Goal: Task Accomplishment & Management: Manage account settings

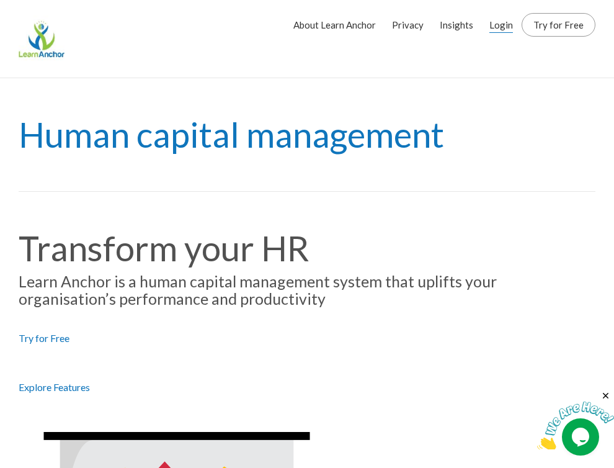
click at [497, 25] on link "Login" at bounding box center [502, 24] width 24 height 31
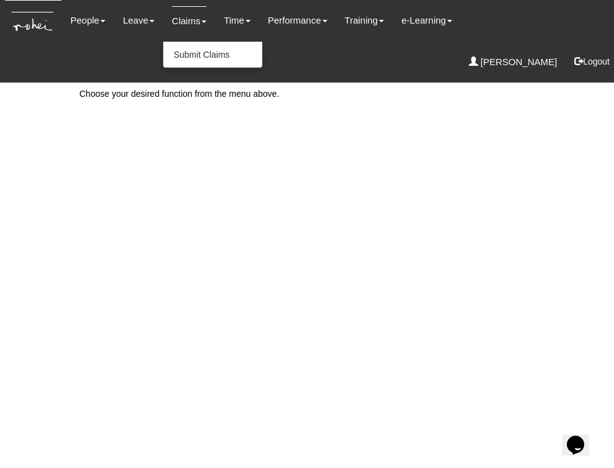
click at [184, 23] on link "Claims" at bounding box center [189, 20] width 35 height 29
click at [191, 53] on link "Submit Claims" at bounding box center [213, 54] width 98 height 25
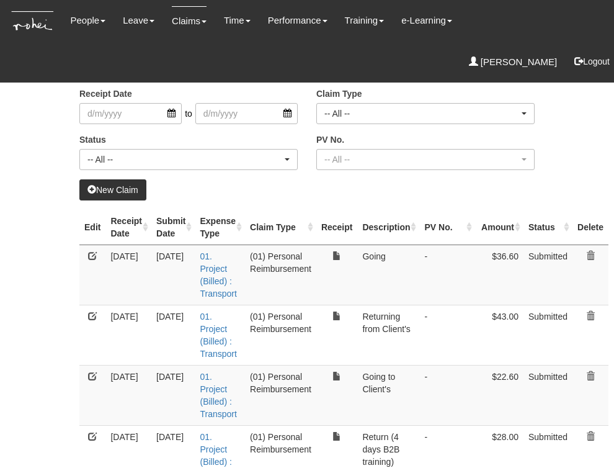
select select "50"
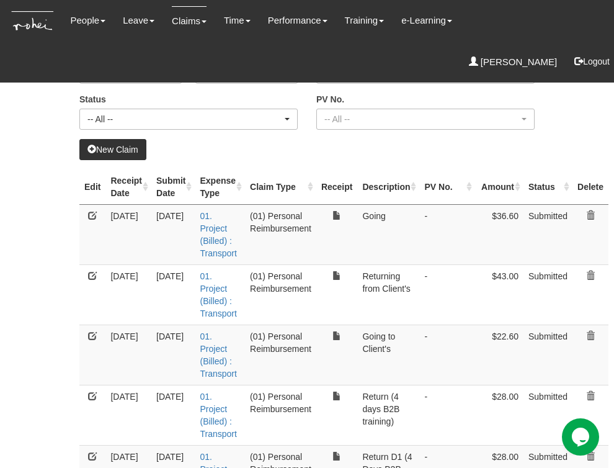
scroll to position [0, 13]
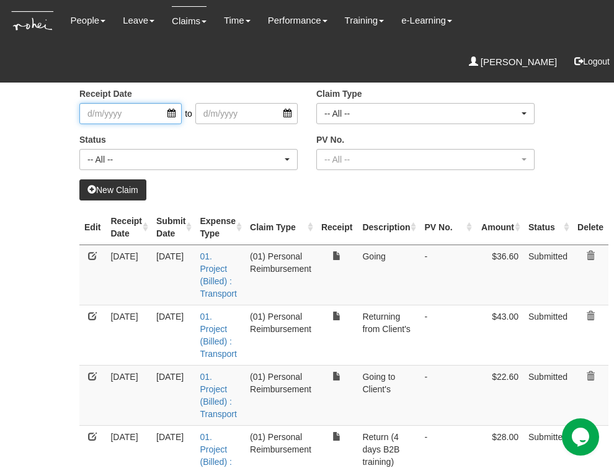
click at [156, 113] on input "search" at bounding box center [130, 113] width 102 height 21
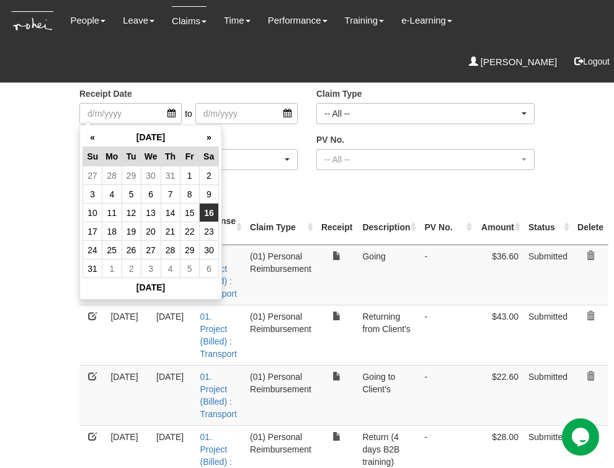
click at [199, 215] on td "16" at bounding box center [208, 213] width 19 height 19
type input "16/8/2025"
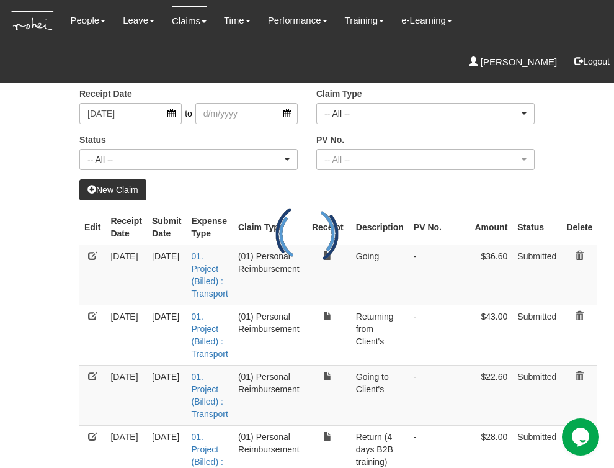
select select "50"
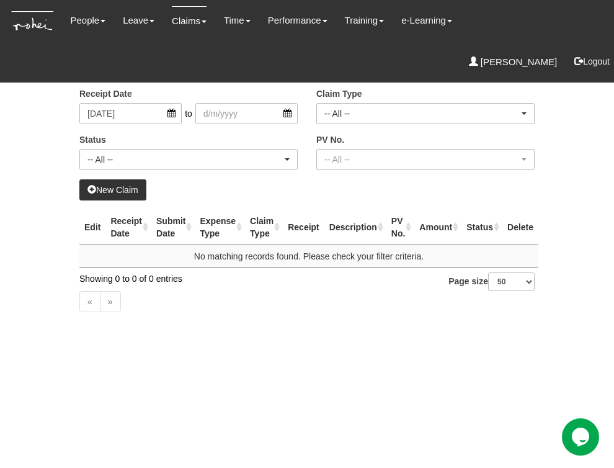
scroll to position [0, 0]
click at [141, 113] on input "16/8/2025" at bounding box center [130, 113] width 102 height 21
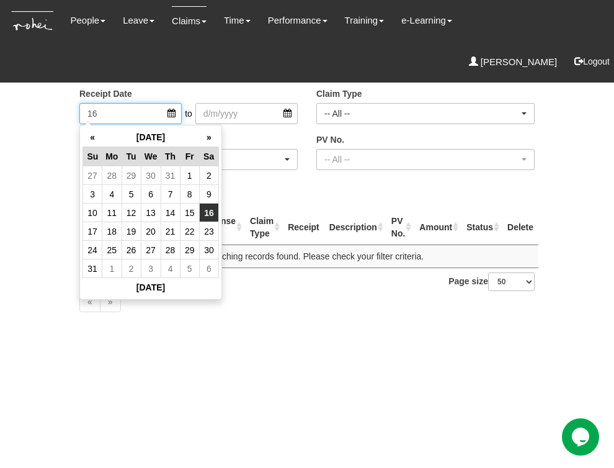
type input "1"
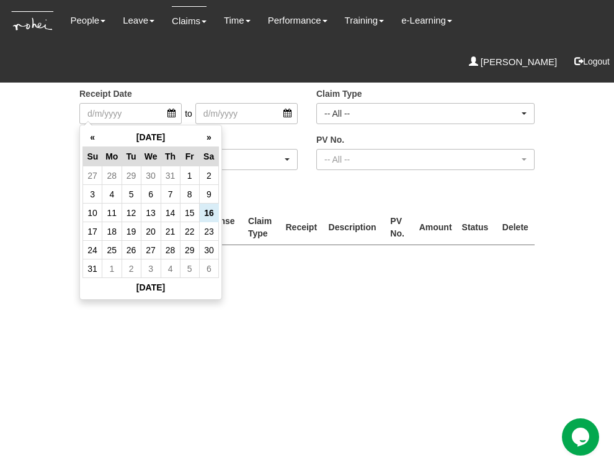
click at [48, 159] on body "Toggle navigation People Personal Information Staff Directory Leave Apply for L…" at bounding box center [307, 128] width 614 height 257
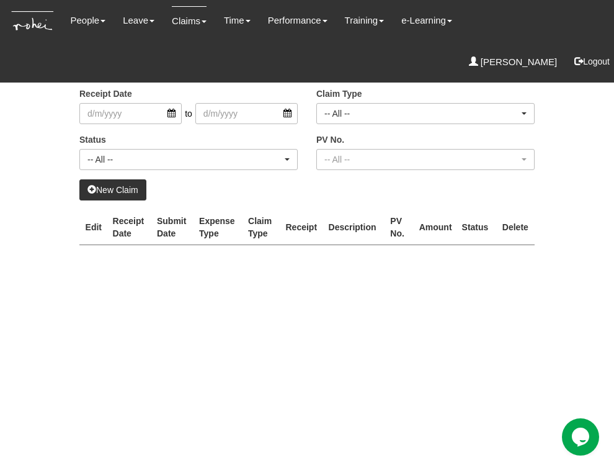
select select "50"
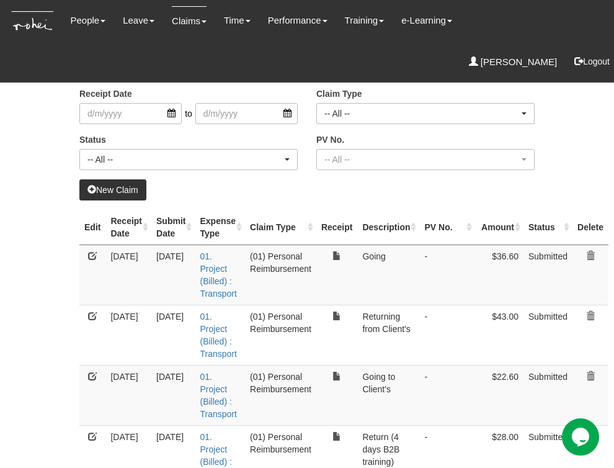
select select "50"
click at [116, 189] on link "New Claim" at bounding box center [112, 189] width 67 height 21
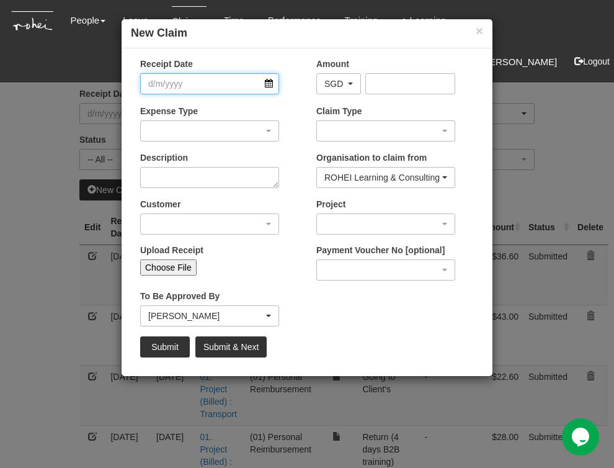
click at [269, 84] on input "Receipt Date" at bounding box center [209, 83] width 139 height 21
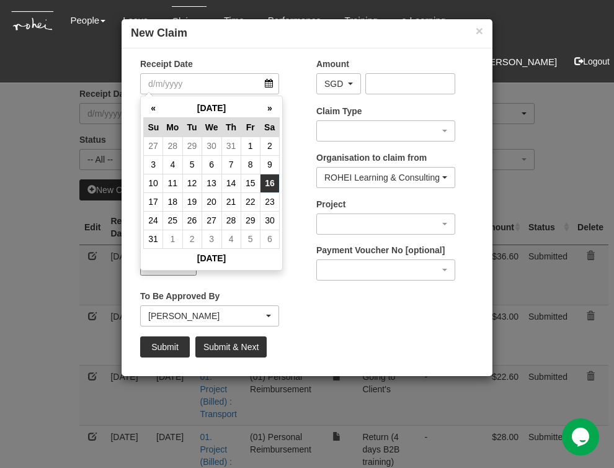
click at [274, 179] on td "16" at bounding box center [269, 183] width 19 height 19
type input "16/8/2025"
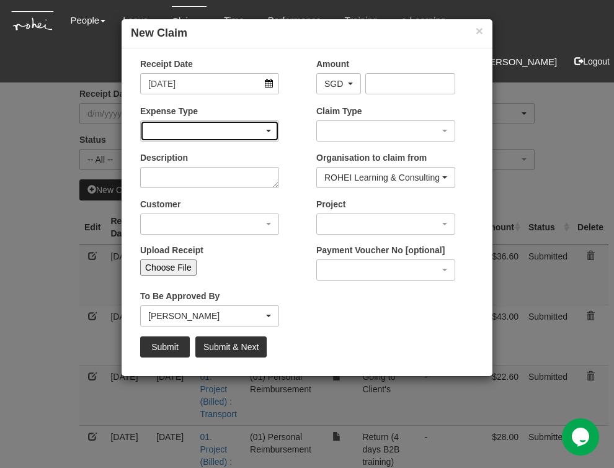
click at [202, 127] on div "button" at bounding box center [210, 131] width 138 height 20
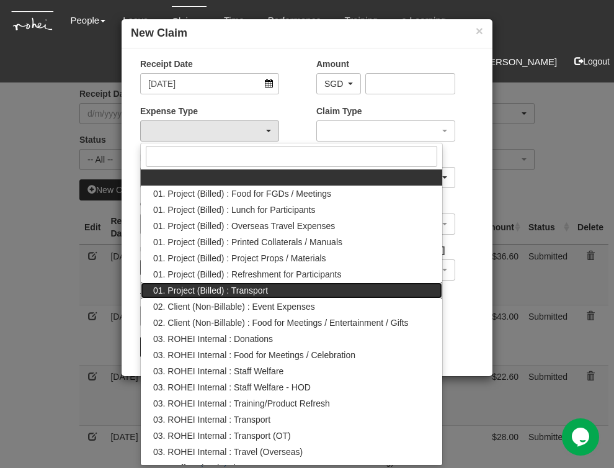
click at [241, 289] on span "01. Project (Billed) : Transport" at bounding box center [210, 290] width 115 height 12
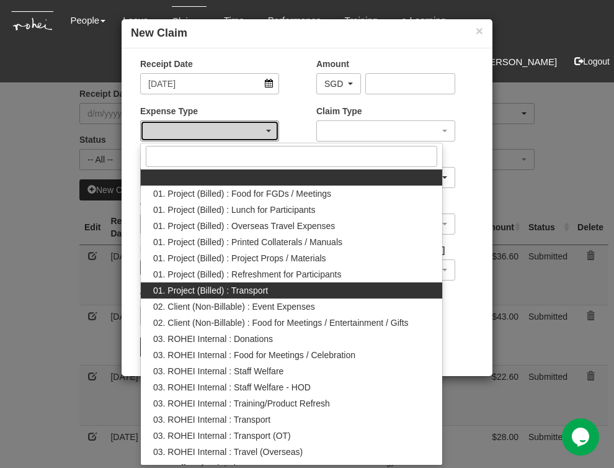
select select "135"
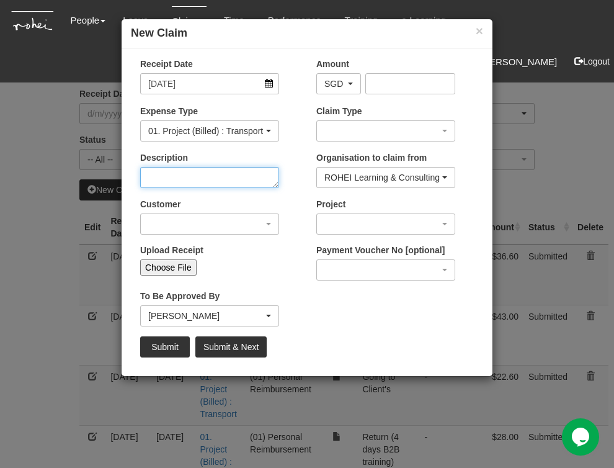
click at [196, 169] on textarea "Description" at bounding box center [209, 177] width 139 height 21
type textarea "Going to office"
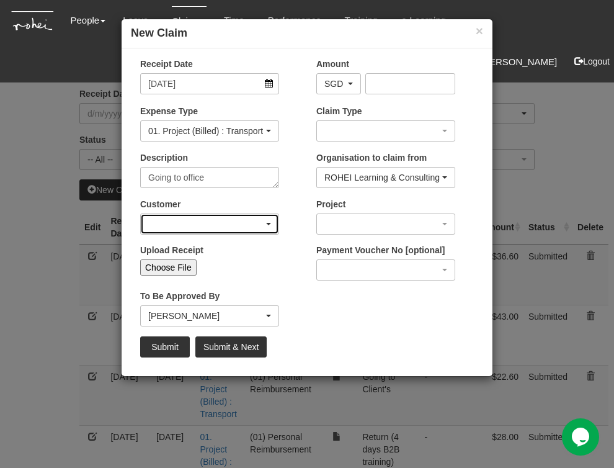
click at [229, 217] on div "button" at bounding box center [210, 224] width 138 height 20
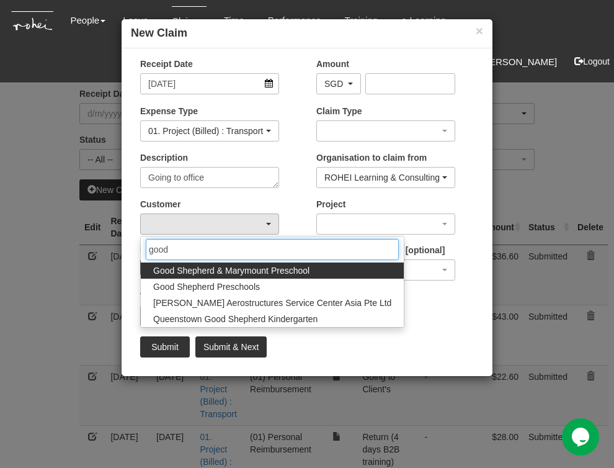
type input "good"
click at [246, 274] on span "Good Shepherd & Marymount Preschool" at bounding box center [231, 270] width 156 height 12
select select "868"
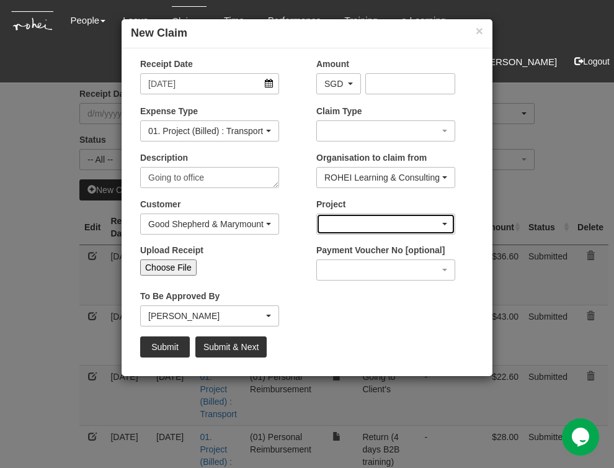
click at [337, 221] on div "button" at bounding box center [386, 224] width 138 height 20
click at [380, 223] on div "button" at bounding box center [386, 224] width 138 height 20
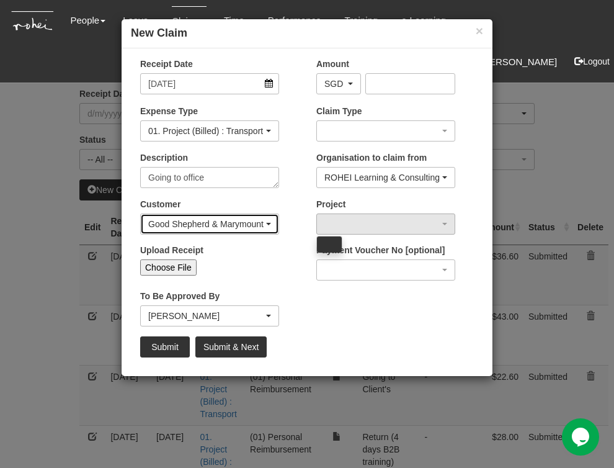
click at [270, 225] on div "Good Shepherd & Marymount Preschool" at bounding box center [209, 224] width 123 height 12
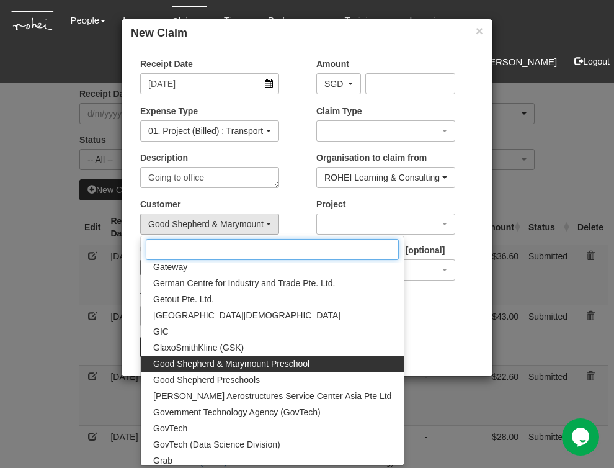
click at [242, 242] on input "Search" at bounding box center [272, 249] width 253 height 21
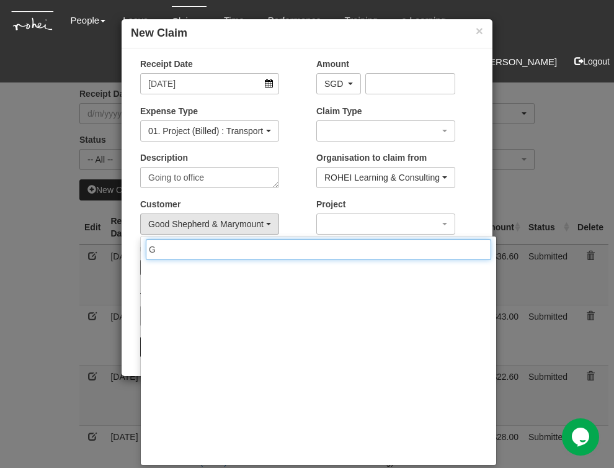
scroll to position [0, 0]
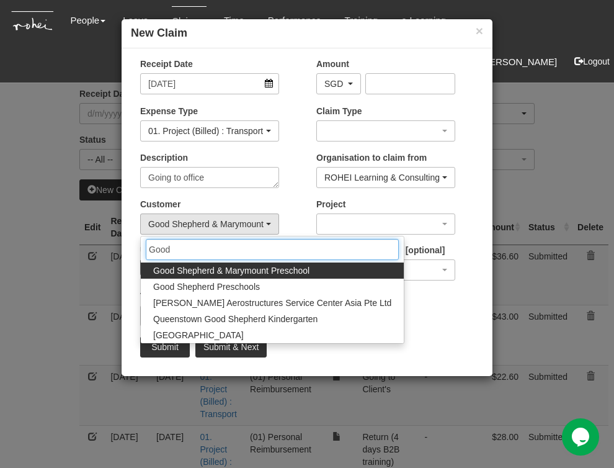
type input "Good"
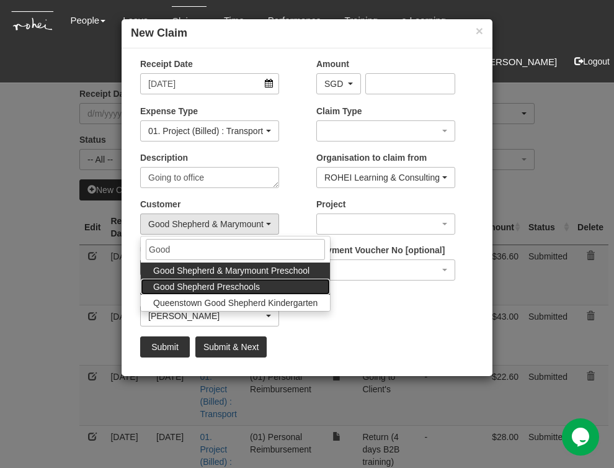
click at [236, 285] on span "Good Shepherd Preschools" at bounding box center [206, 286] width 107 height 12
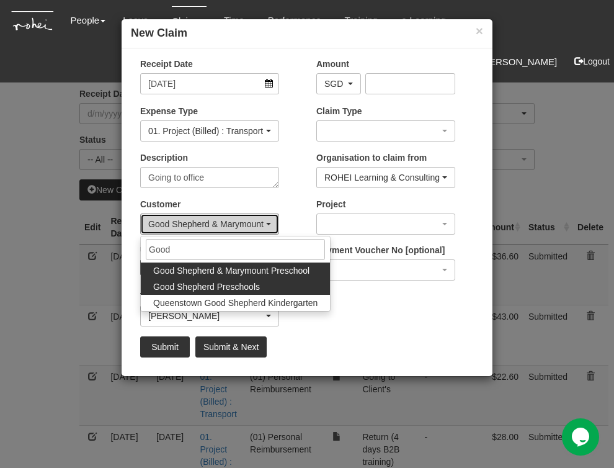
select select "889"
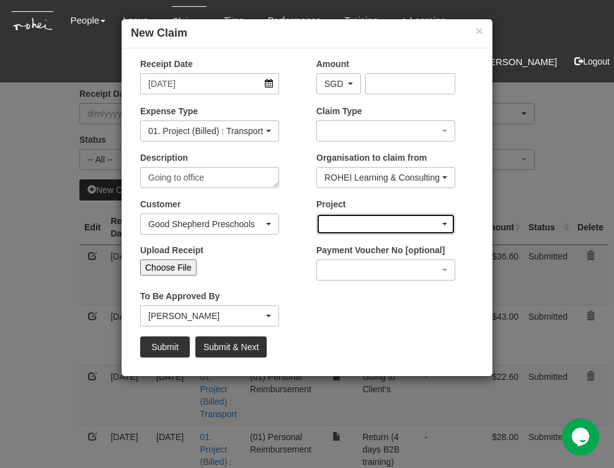
click at [389, 218] on div "button" at bounding box center [386, 224] width 138 height 20
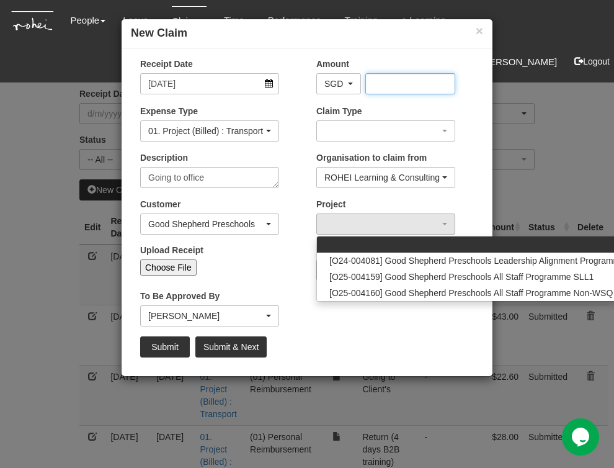
click at [423, 81] on input "Amount" at bounding box center [410, 83] width 91 height 21
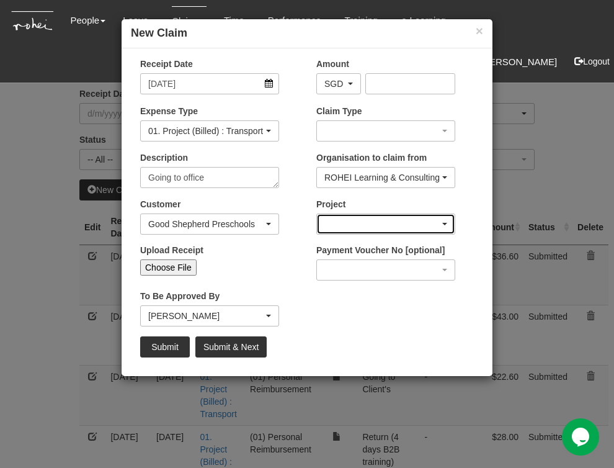
click at [385, 222] on div "button" at bounding box center [386, 224] width 138 height 20
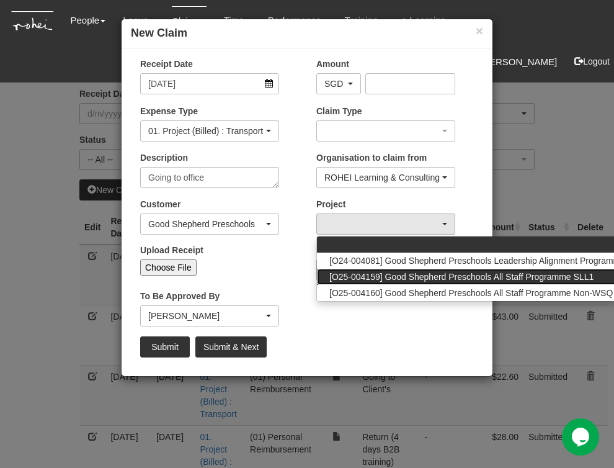
click at [405, 274] on span "[O25-004159] Good Shepherd Preschools All Staff Programme SLL1" at bounding box center [461, 277] width 264 height 12
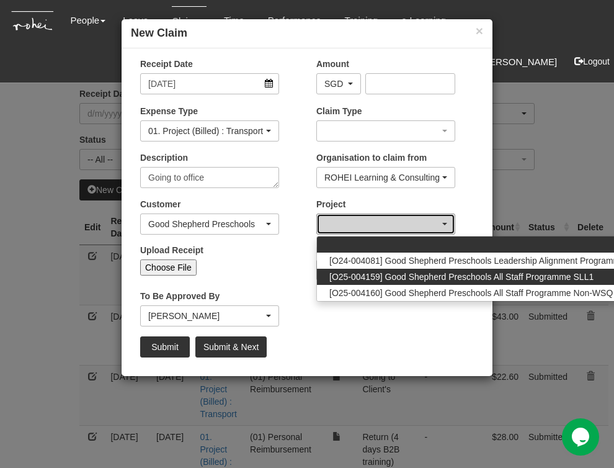
select select "2782"
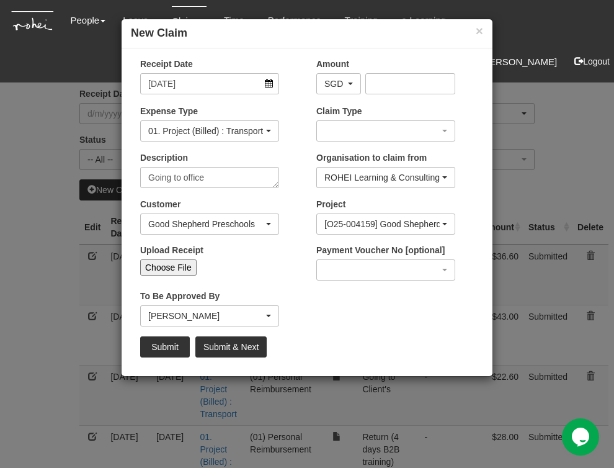
click at [179, 266] on input "Choose File" at bounding box center [168, 267] width 56 height 16
type input "C:\fakepath\Aug16 GoodShepherd Sat1.pdf"
type input "Choose Another File"
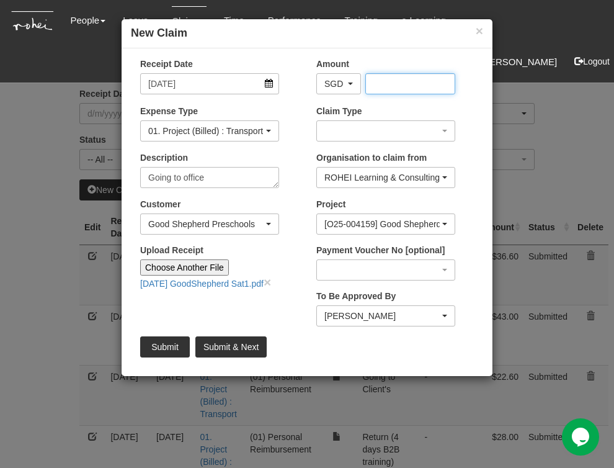
click at [395, 83] on input "Amount" at bounding box center [410, 83] width 91 height 21
type input "28.00"
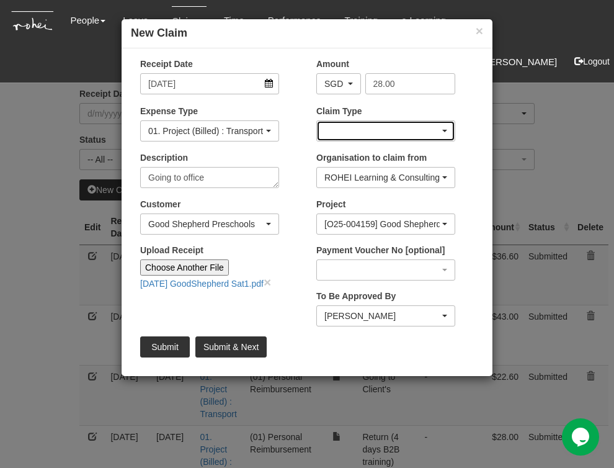
click at [398, 132] on div "button" at bounding box center [386, 131] width 138 height 20
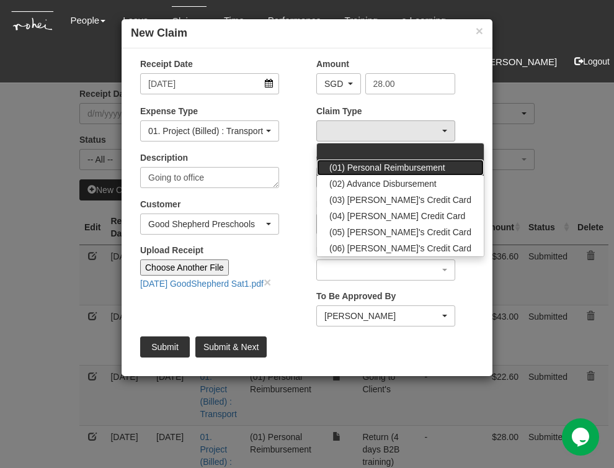
click at [400, 165] on span "(01) Personal Reimbursement" at bounding box center [387, 167] width 116 height 12
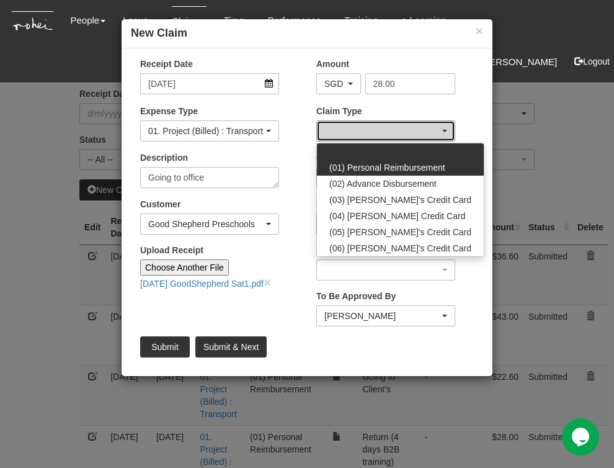
select select "14"
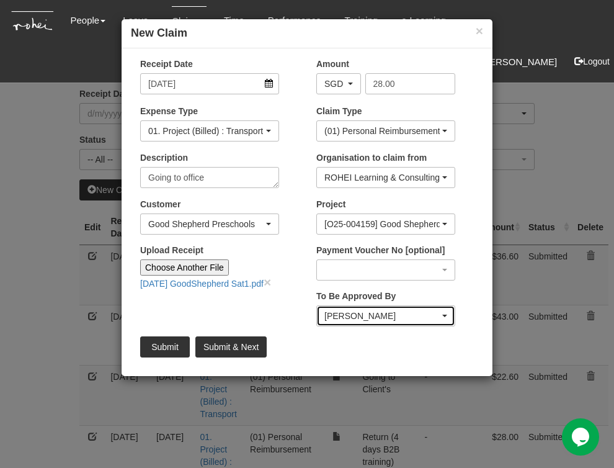
click at [449, 314] on div "Wen-Wei Chiang" at bounding box center [386, 316] width 138 height 20
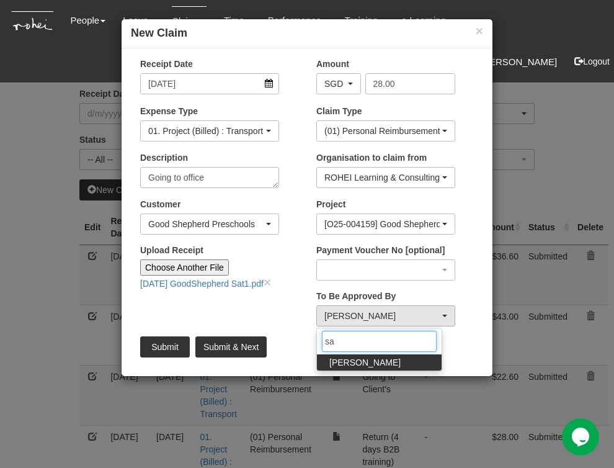
type input "san"
click at [369, 365] on span "Sanjiv Ashley" at bounding box center [364, 362] width 71 height 12
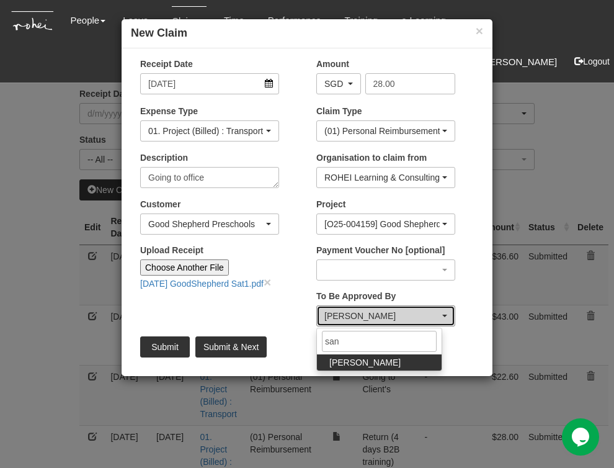
select select "5e225cdc-7ce9-465a-9503-99e8ed4cc44e"
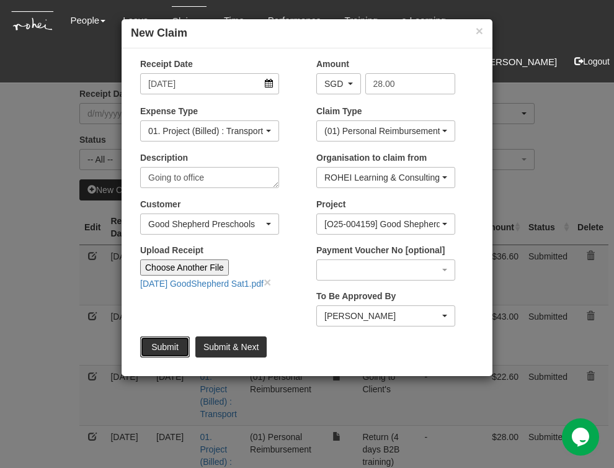
click at [160, 347] on input "Submit" at bounding box center [165, 346] width 50 height 21
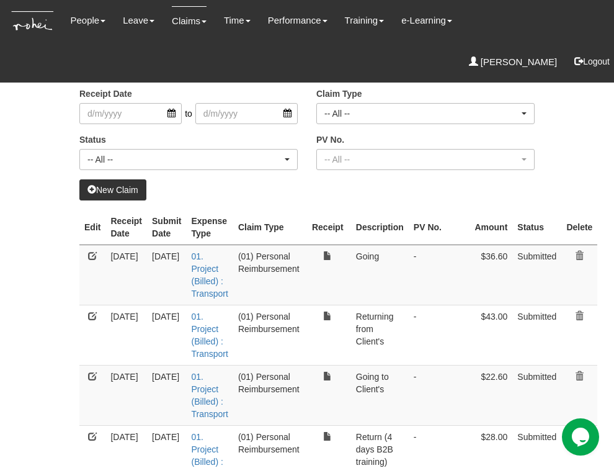
select select "50"
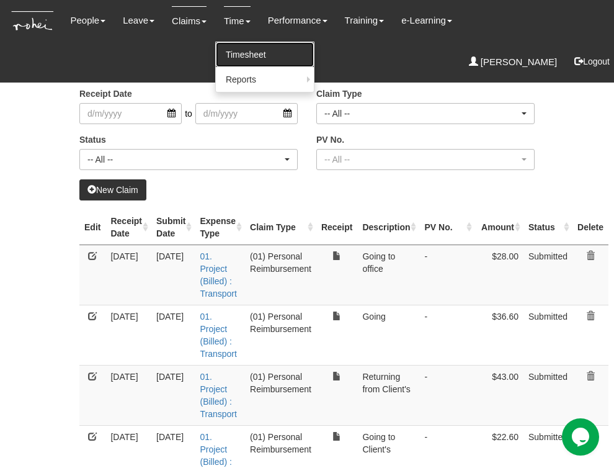
click at [247, 53] on link "Timesheet" at bounding box center [265, 54] width 98 height 25
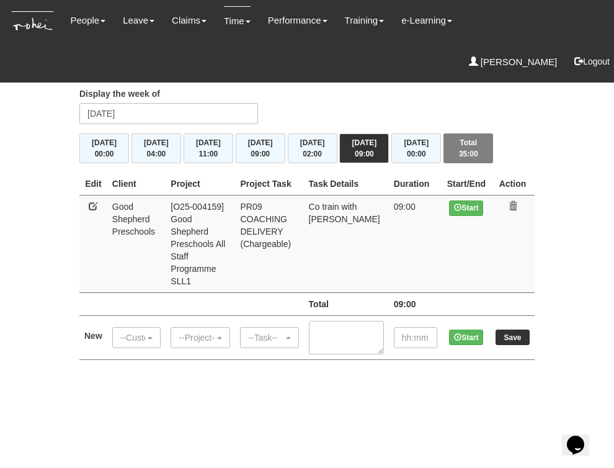
click at [89, 210] on link at bounding box center [93, 206] width 9 height 9
select select "889"
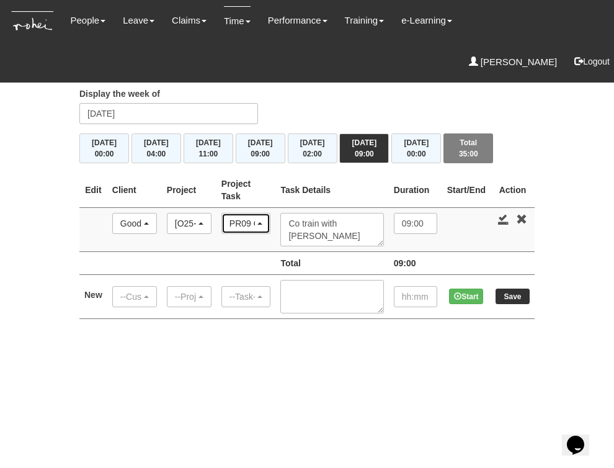
click at [263, 225] on div "PR09 COACHING DELIVERY (Chargeable)" at bounding box center [247, 223] width 34 height 12
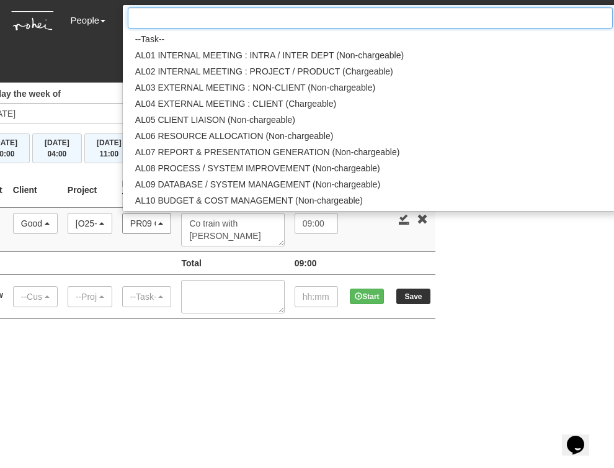
scroll to position [1354, 0]
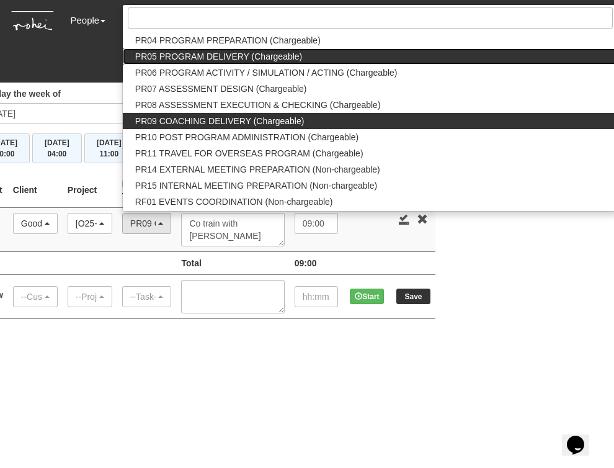
click at [216, 55] on span "PR05 PROGRAM DELIVERY (Chargeable)" at bounding box center [218, 56] width 167 height 12
select select "89"
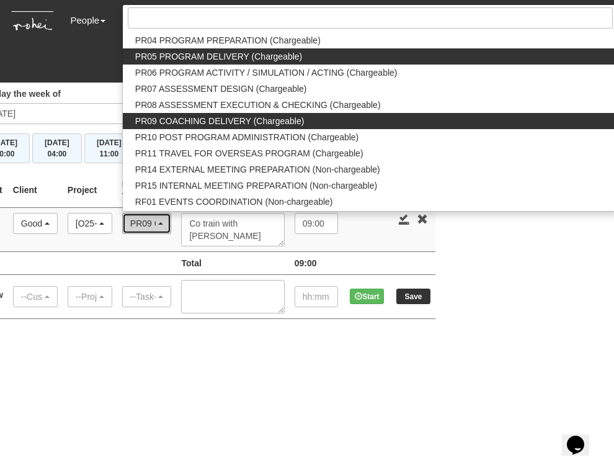
scroll to position [0, 0]
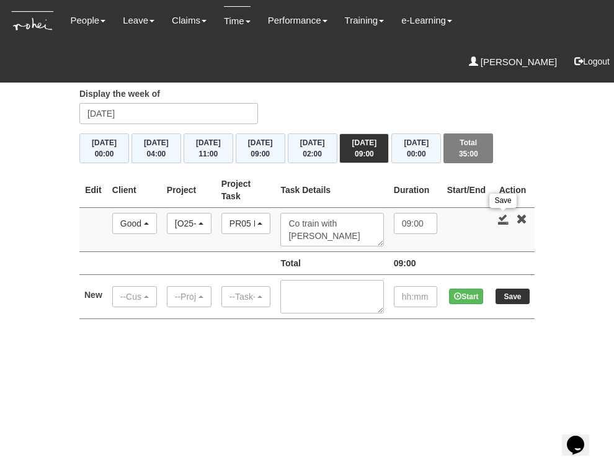
click at [501, 217] on link at bounding box center [503, 218] width 11 height 11
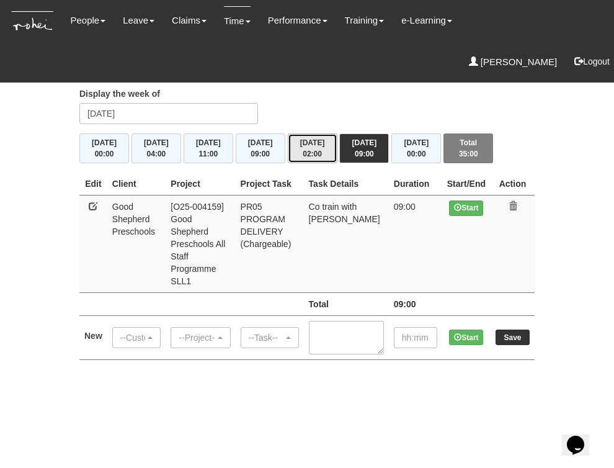
click at [309, 145] on button "[DATE] 02:00" at bounding box center [313, 148] width 50 height 30
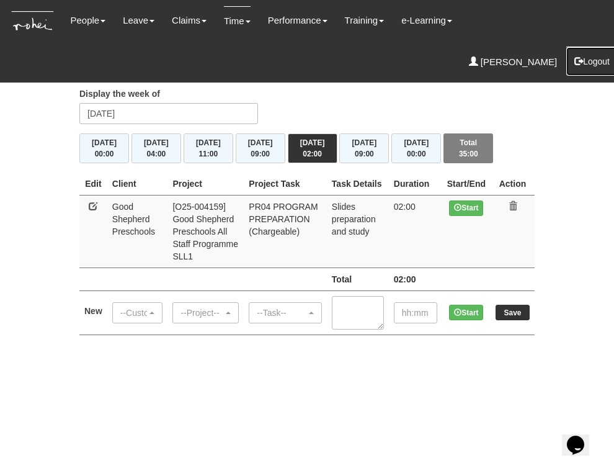
click at [587, 47] on button "Logout" at bounding box center [592, 62] width 53 height 30
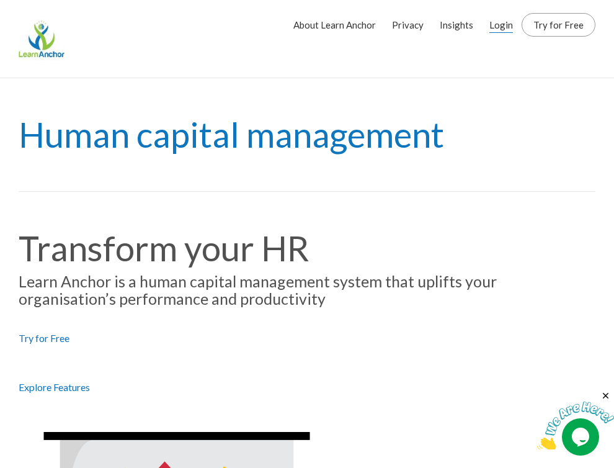
click at [508, 20] on link "Login" at bounding box center [502, 24] width 24 height 31
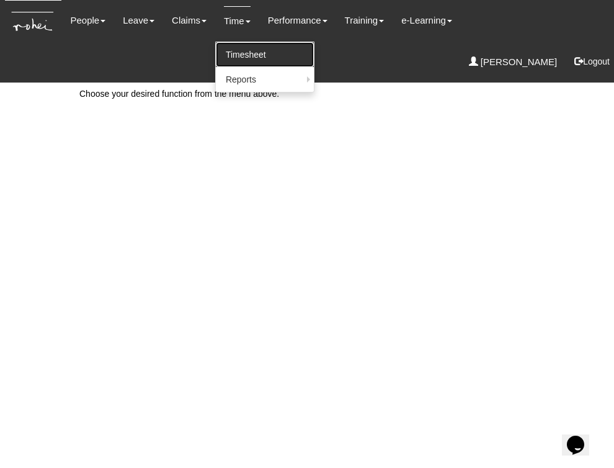
click at [242, 51] on link "Timesheet" at bounding box center [265, 54] width 98 height 25
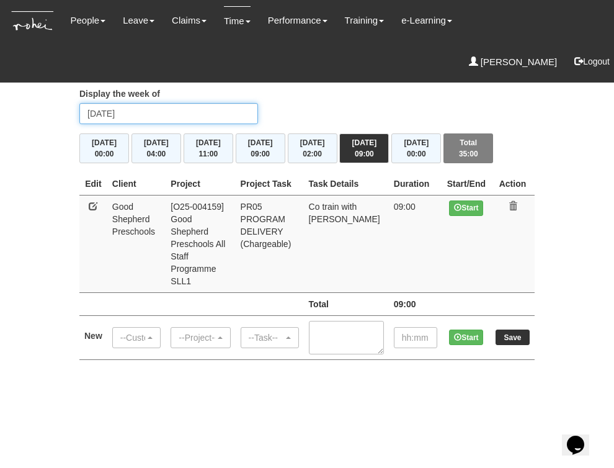
click at [145, 110] on input "[DATE]" at bounding box center [168, 113] width 179 height 21
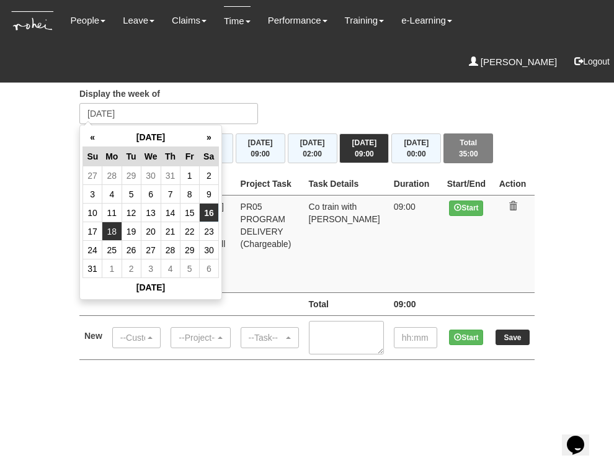
click at [110, 231] on td "18" at bounding box center [111, 231] width 19 height 19
type input "Monday 18 August 2025"
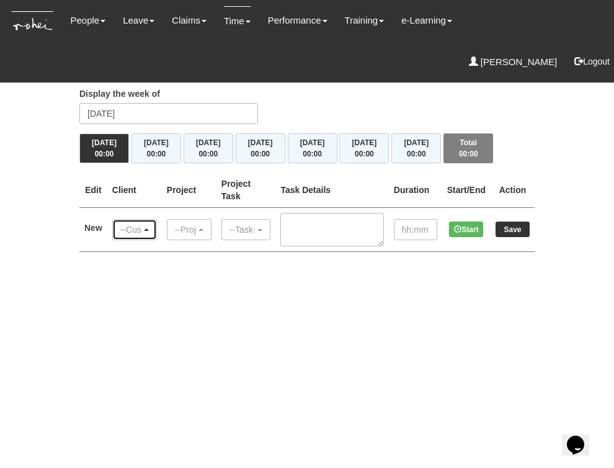
click at [138, 229] on div "--Customer--" at bounding box center [130, 229] width 21 height 12
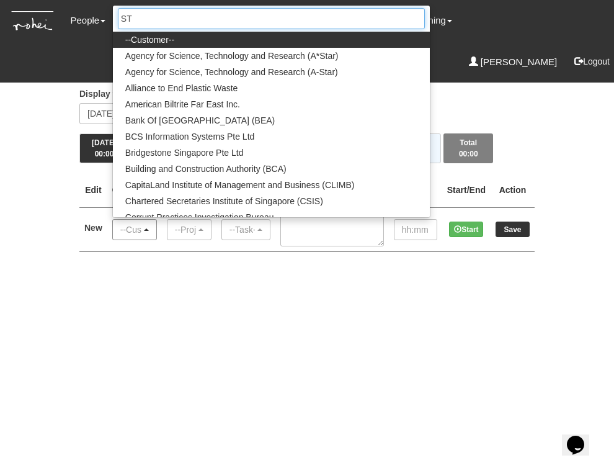
type input "STB"
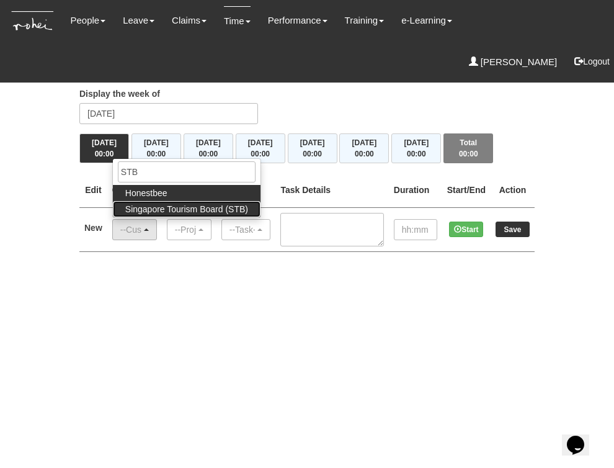
click at [177, 208] on span "Singapore Tourism Board (STB)" at bounding box center [186, 209] width 123 height 12
select select "854"
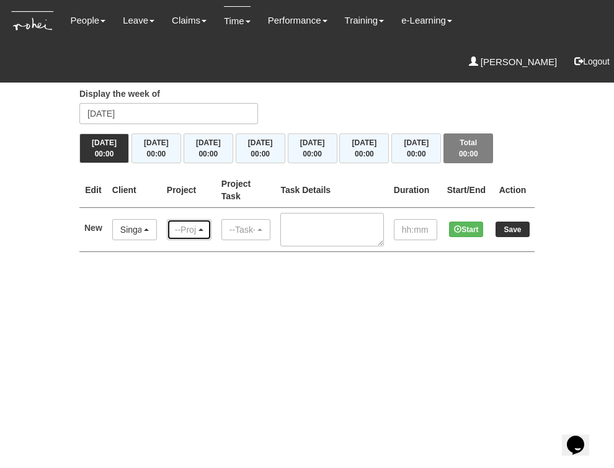
click at [206, 228] on div "--Project--" at bounding box center [189, 230] width 43 height 20
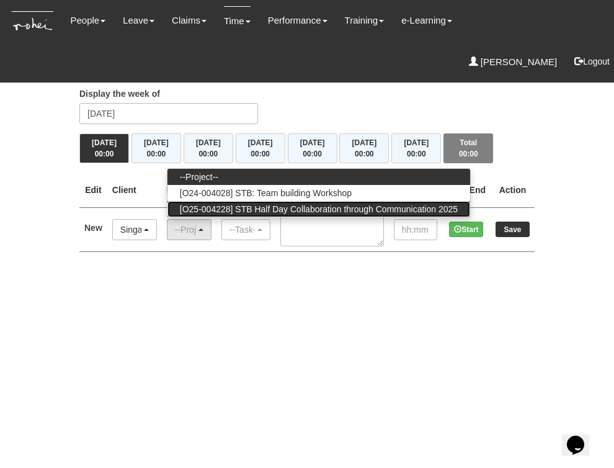
click at [215, 210] on span "[O25-004228] STB Half Day Collaboration through Communication 2025" at bounding box center [319, 209] width 278 height 12
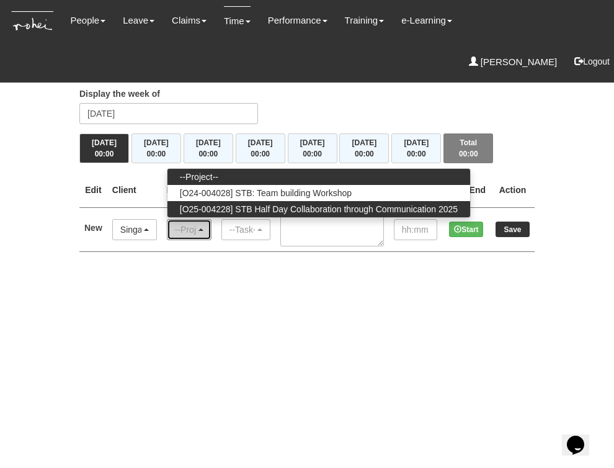
select select "2849"
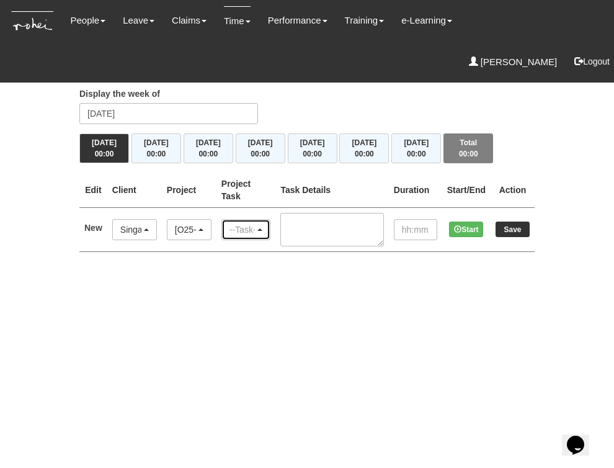
click at [262, 229] on span "button" at bounding box center [259, 229] width 5 height 2
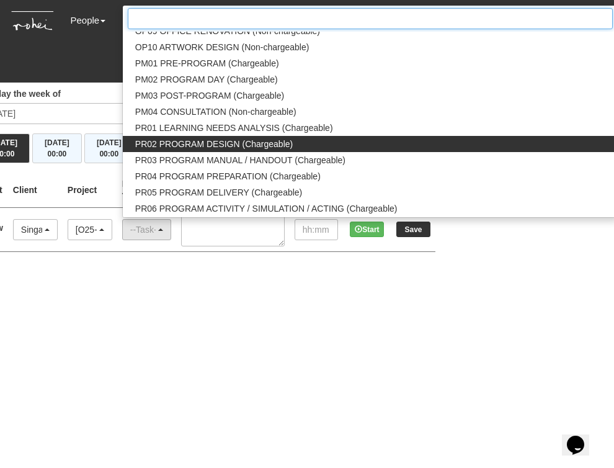
scroll to position [1235, 0]
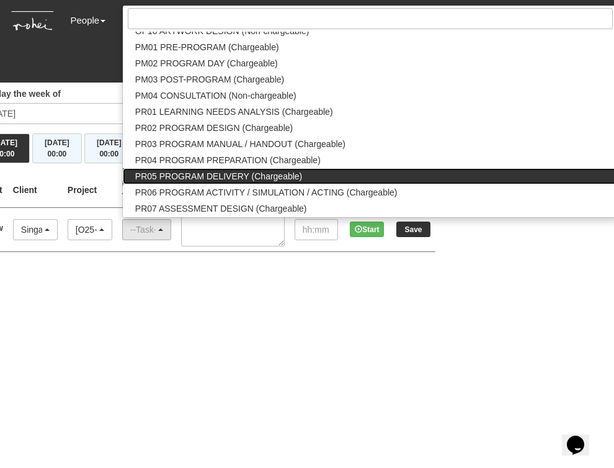
click at [248, 171] on span "PR05 PROGRAM DELIVERY (Chargeable)" at bounding box center [218, 176] width 167 height 12
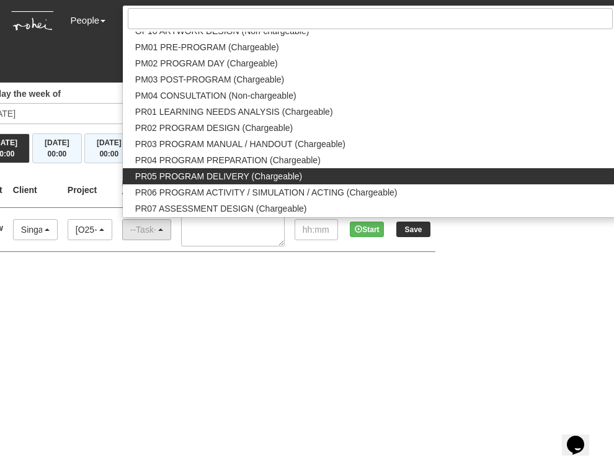
select select "89"
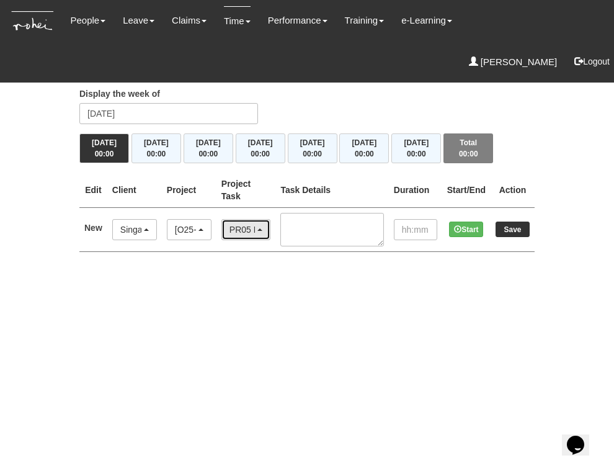
scroll to position [0, 0]
click at [339, 231] on textarea at bounding box center [331, 230] width 103 height 34
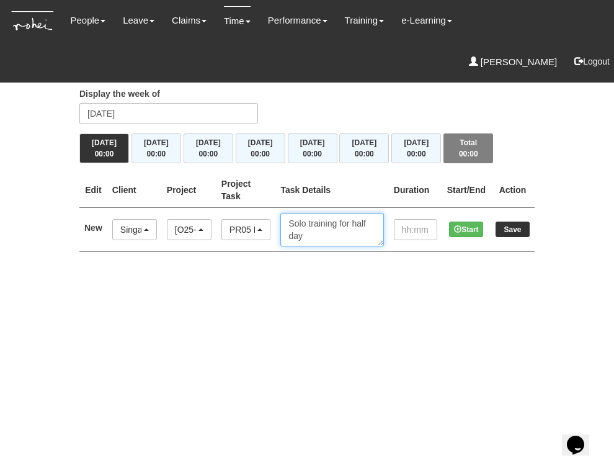
type textarea "Solo training for half day"
click at [408, 226] on input "text" at bounding box center [415, 229] width 43 height 21
type input "04:00"
click at [514, 228] on input "Save" at bounding box center [513, 230] width 34 height 16
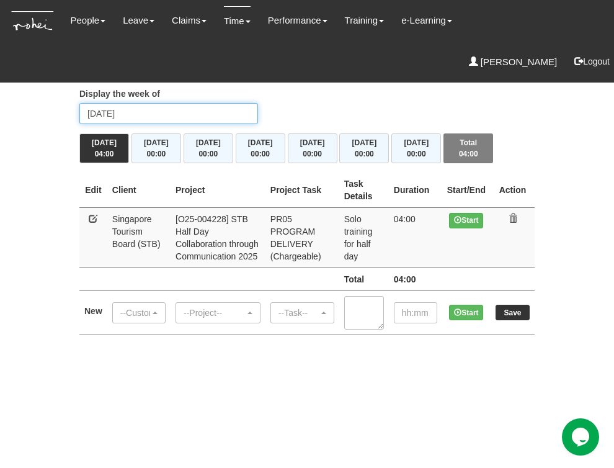
click at [161, 115] on input "[DATE]" at bounding box center [168, 113] width 179 height 21
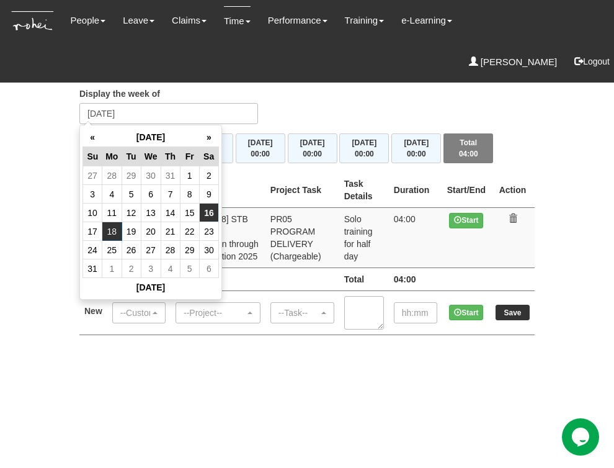
click at [213, 214] on td "16" at bounding box center [208, 213] width 19 height 19
type input "[DATE]"
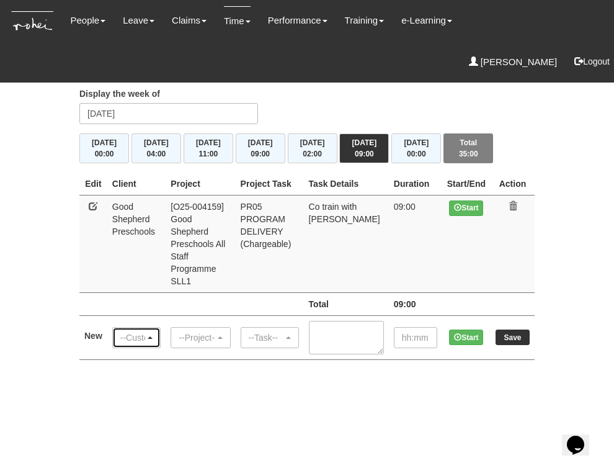
click at [153, 336] on span "button" at bounding box center [150, 337] width 5 height 2
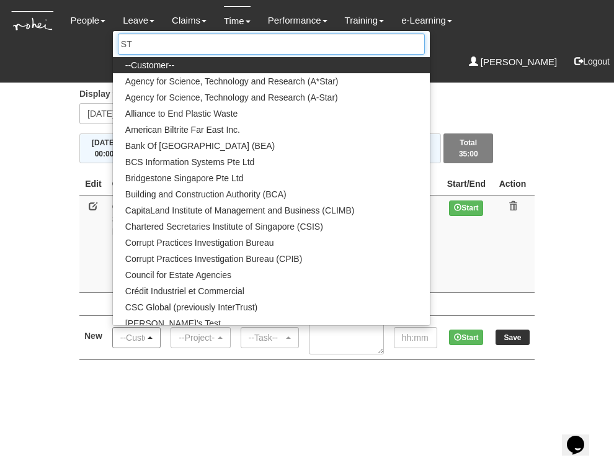
type input "STB"
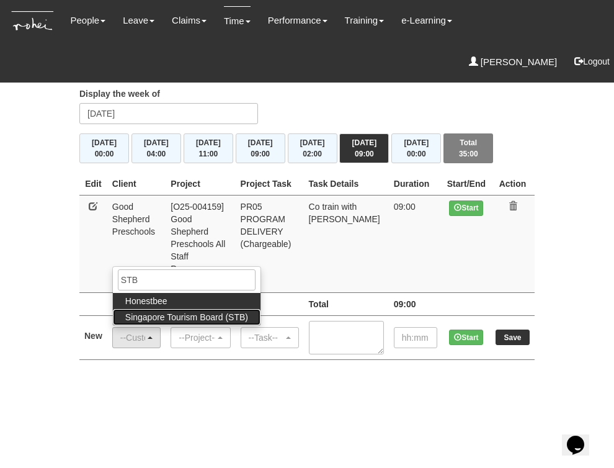
click at [190, 311] on span "Singapore Tourism Board (STB)" at bounding box center [186, 317] width 123 height 12
select select "854"
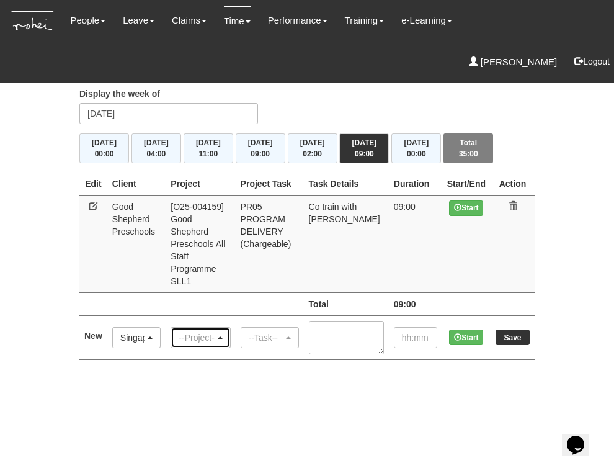
click at [230, 328] on div "--Project--" at bounding box center [200, 338] width 58 height 20
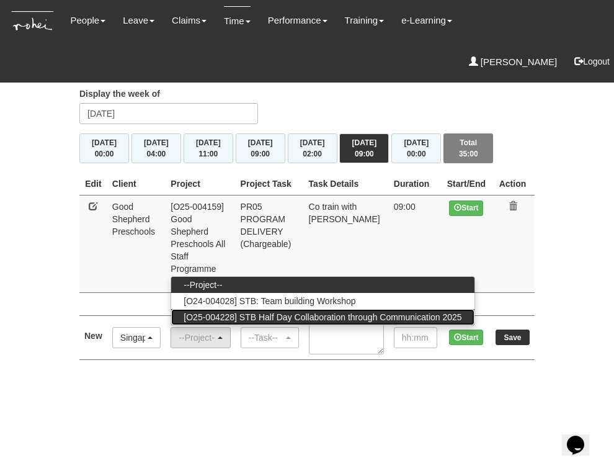
click at [252, 311] on span "[O25-004228] STB Half Day Collaboration through Communication 2025" at bounding box center [323, 317] width 278 height 12
select select "2849"
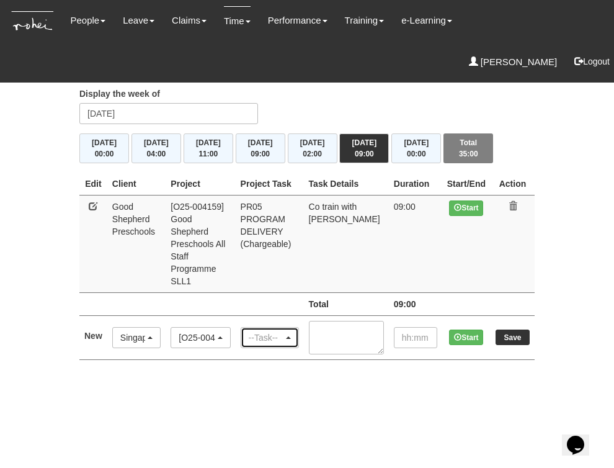
click at [284, 331] on div "--Task--" at bounding box center [266, 337] width 35 height 12
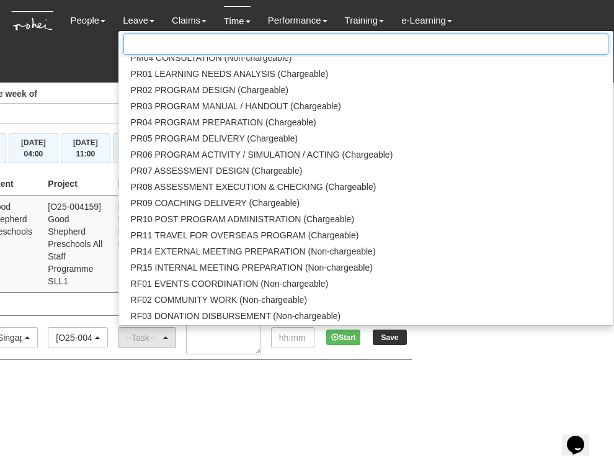
scroll to position [1312, 0]
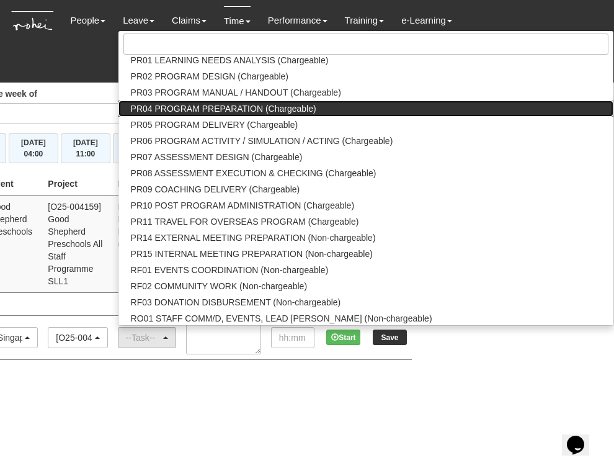
click at [298, 102] on span "PR04 PROGRAM PREPARATION (Chargeable)" at bounding box center [224, 108] width 186 height 12
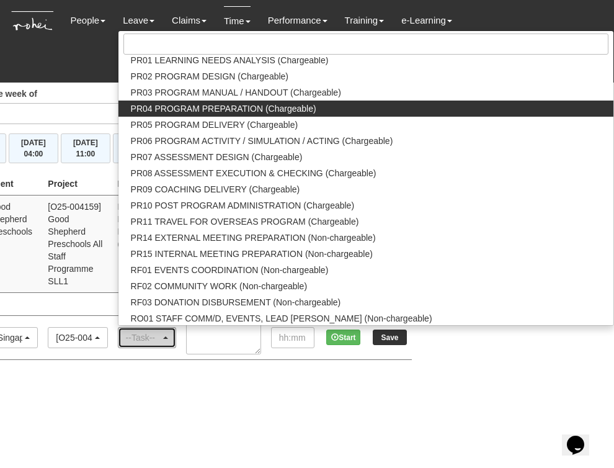
select select "87"
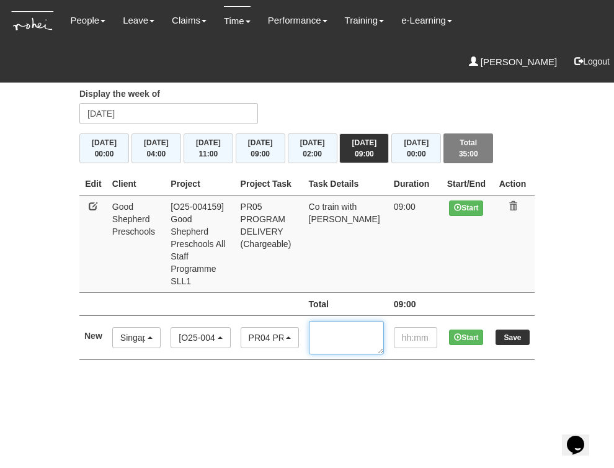
click at [357, 321] on textarea at bounding box center [346, 338] width 75 height 34
type textarea "Preparing slides and plan half day program"
click at [407, 327] on input "text" at bounding box center [415, 337] width 43 height 21
type input "03:00"
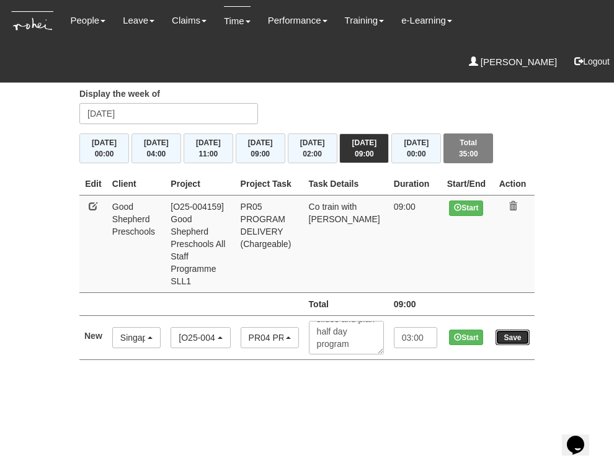
click at [513, 329] on input "Save" at bounding box center [513, 337] width 34 height 16
